Goal: Information Seeking & Learning: Learn about a topic

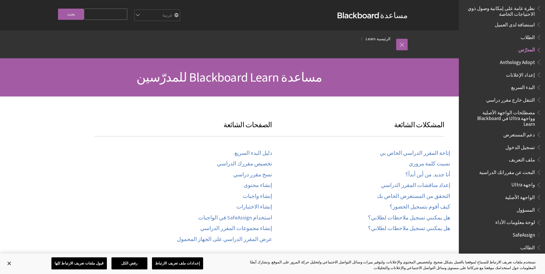
click at [175, 14] on select "English عربية Català Cymraeg Deutsch Español Suomi Français עברית Italiano 日本語 …" at bounding box center [157, 16] width 46 height 12
click at [148, 10] on select "English عربية Català Cymraeg Deutsch Español Suomi Français עברית Italiano 日本語 …" at bounding box center [157, 16] width 46 height 12
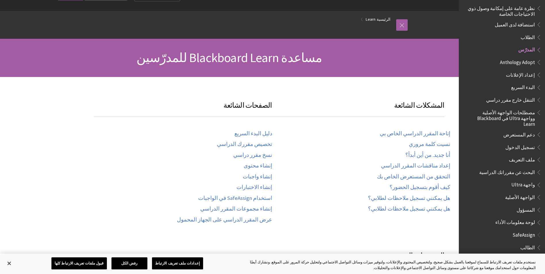
scroll to position [29, 0]
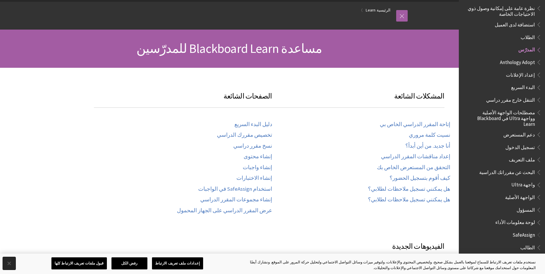
click at [9, 266] on button "إغلاق" at bounding box center [9, 263] width 13 height 13
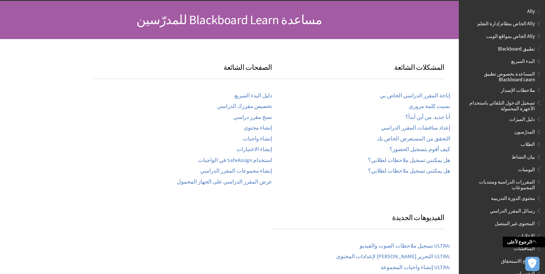
scroll to position [0, 0]
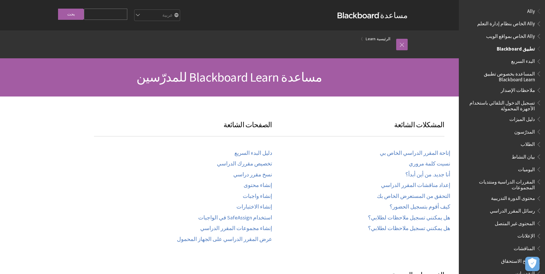
click at [522, 50] on span "تطبيق Blackboard" at bounding box center [516, 48] width 38 height 8
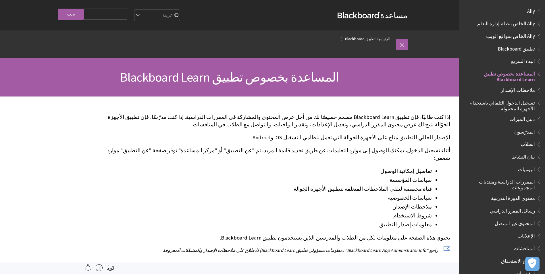
scroll to position [60, 0]
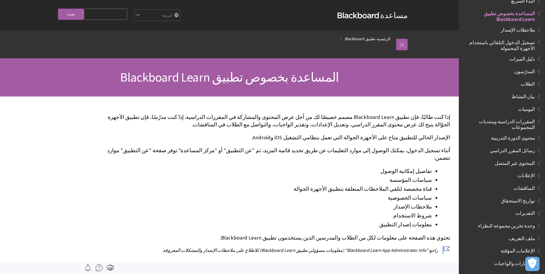
click at [518, 122] on span "المقررات الدراسية ومنتديات المجموعات" at bounding box center [500, 124] width 69 height 14
